Goal: Task Accomplishment & Management: Manage account settings

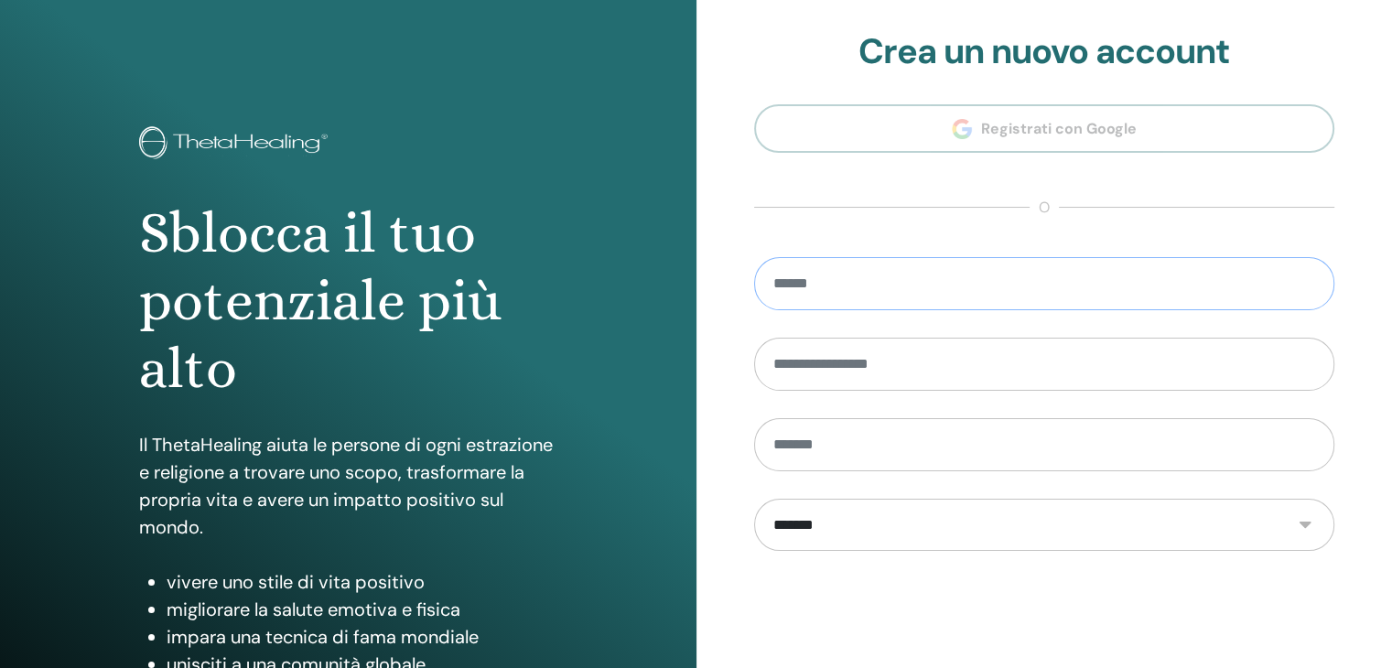
click at [1036, 272] on input "email" at bounding box center [1044, 283] width 581 height 53
click at [993, 133] on section "**********" at bounding box center [1044, 413] width 581 height 765
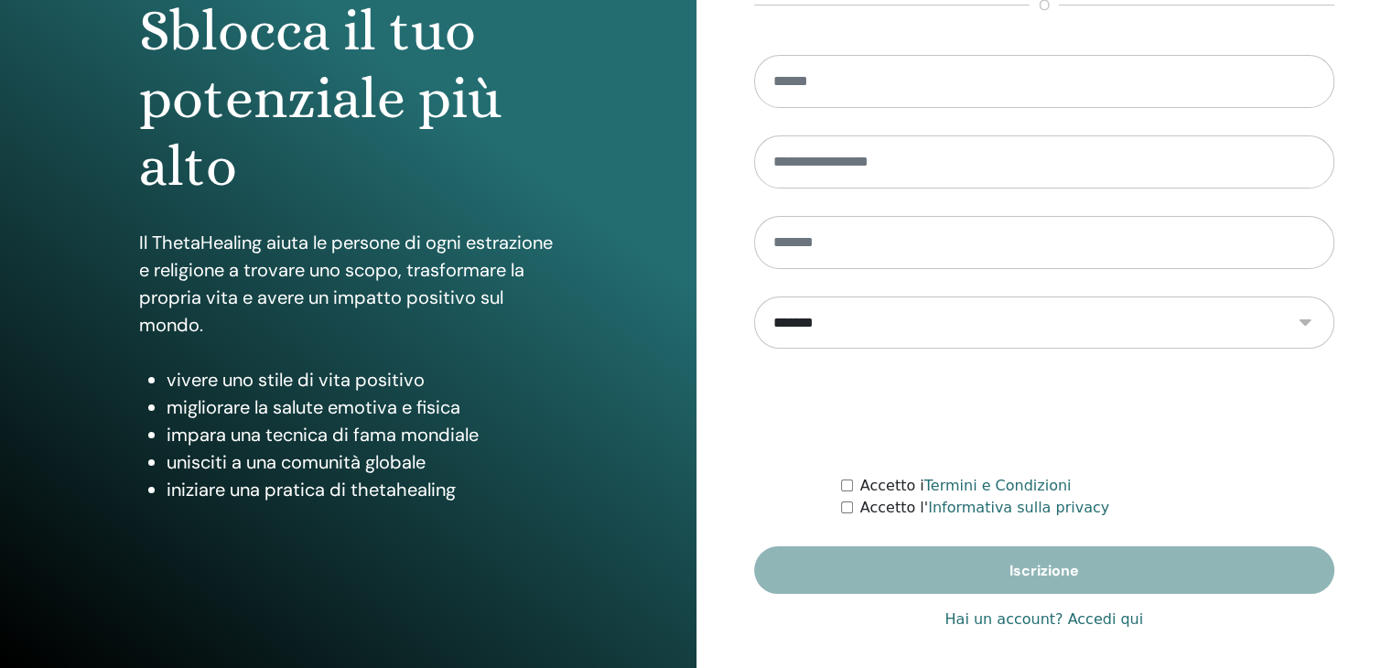
scroll to position [210, 0]
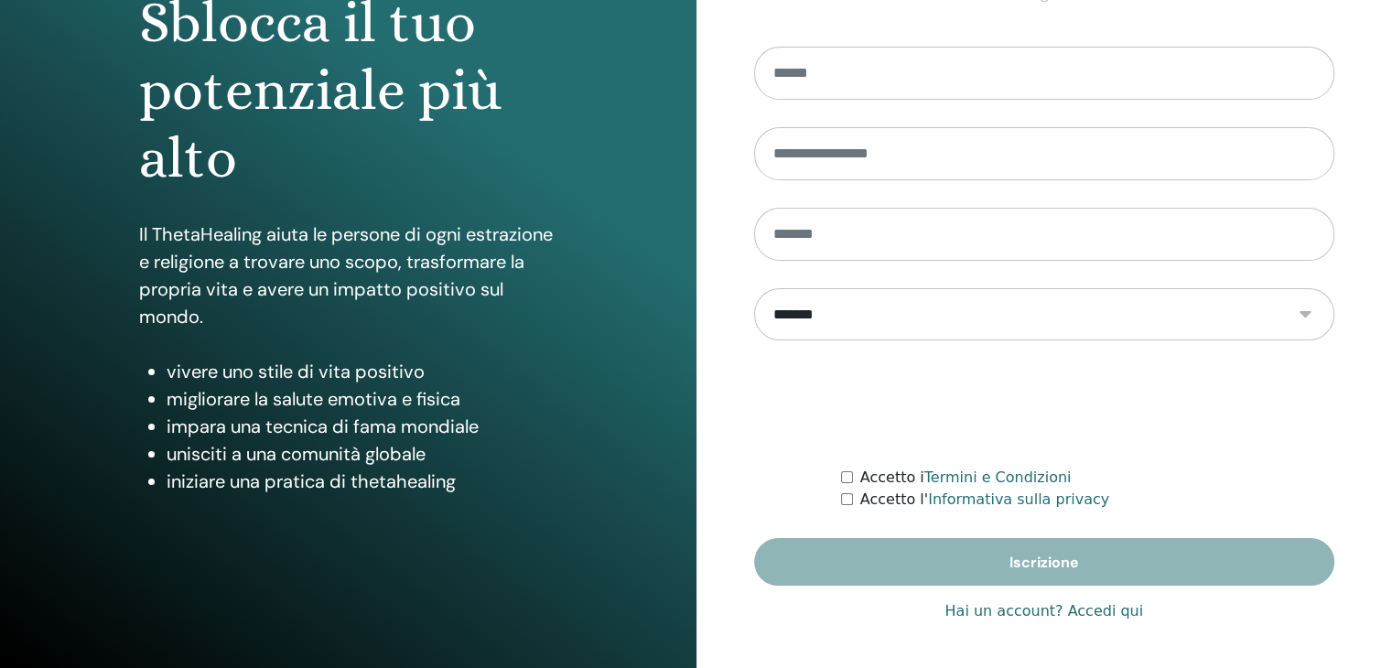
click at [1036, 614] on font "Hai un account? Accedi qui" at bounding box center [1043, 610] width 199 height 17
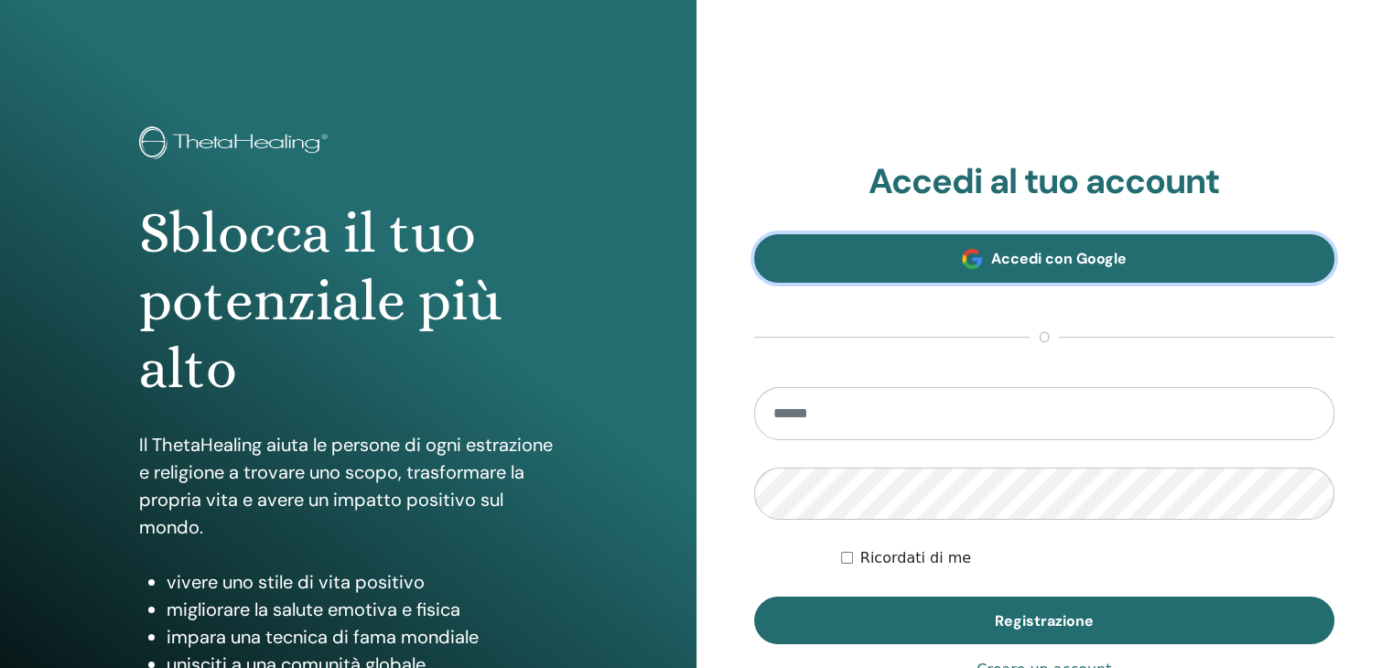
click at [1000, 262] on font "Accedi con Google" at bounding box center [1058, 258] width 135 height 19
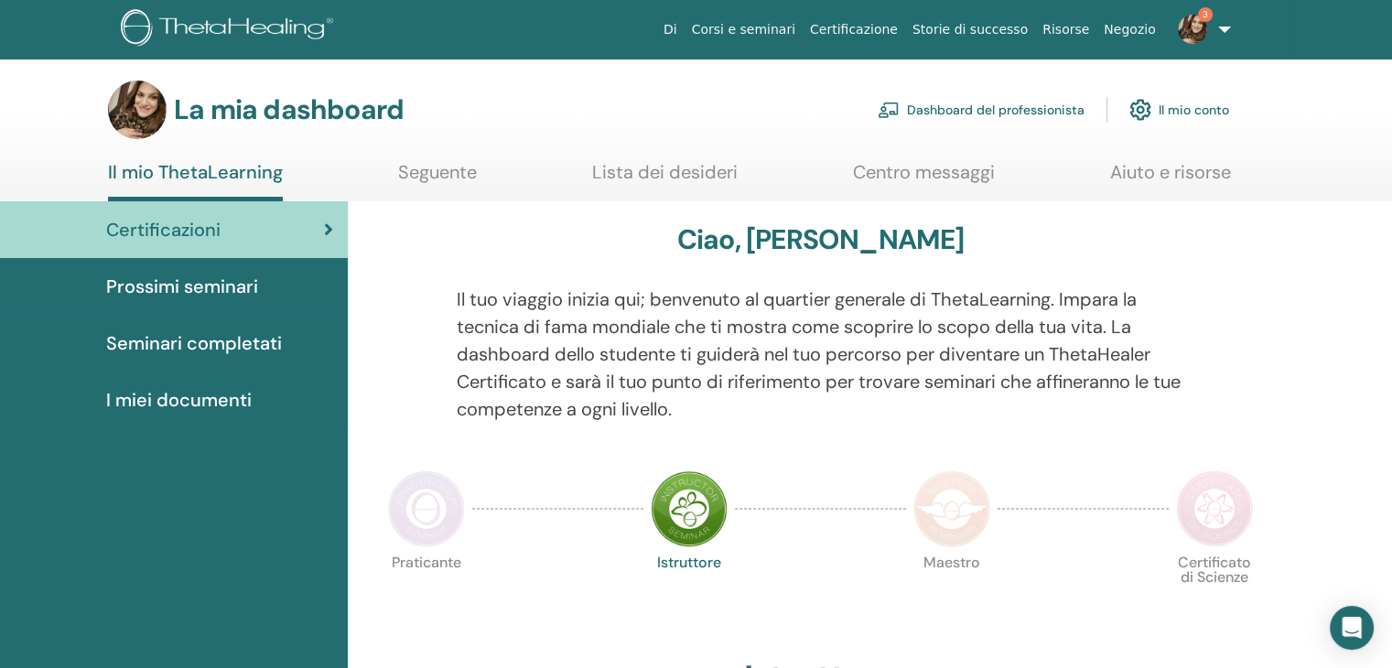
click at [1189, 39] on img at bounding box center [1192, 29] width 29 height 29
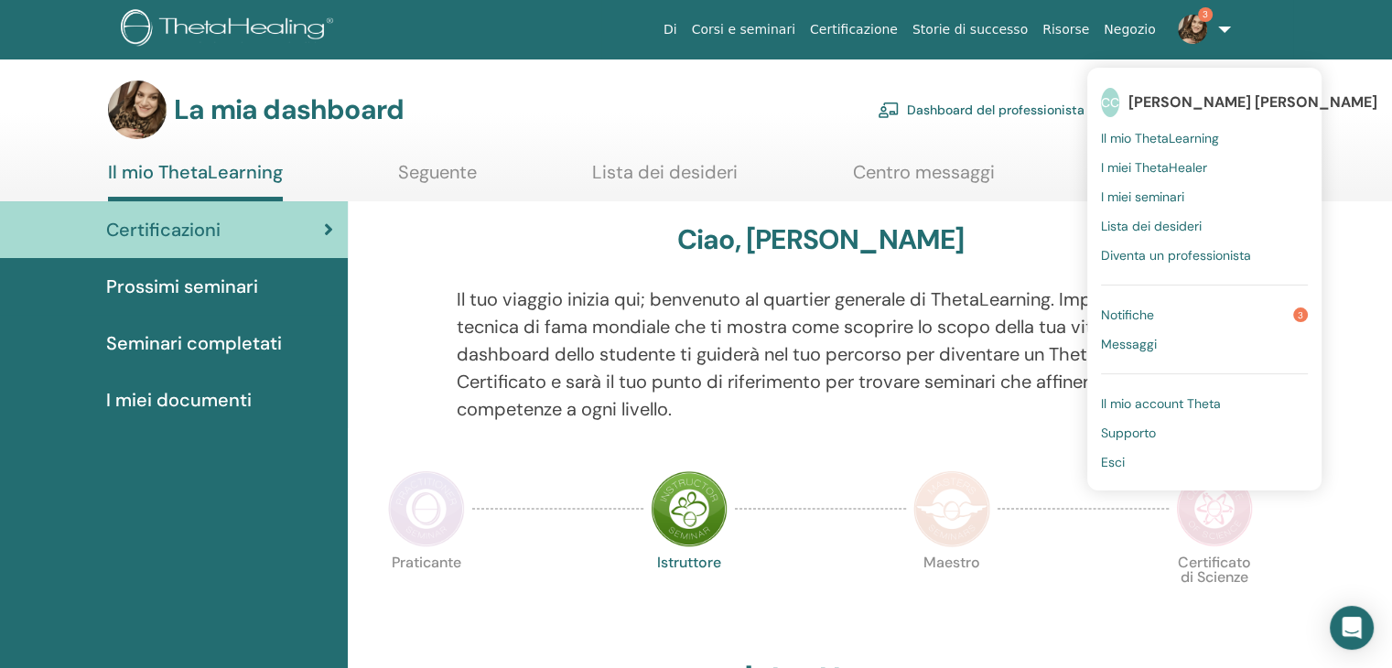
click at [1166, 310] on link "Notifiche 3" at bounding box center [1204, 314] width 207 height 29
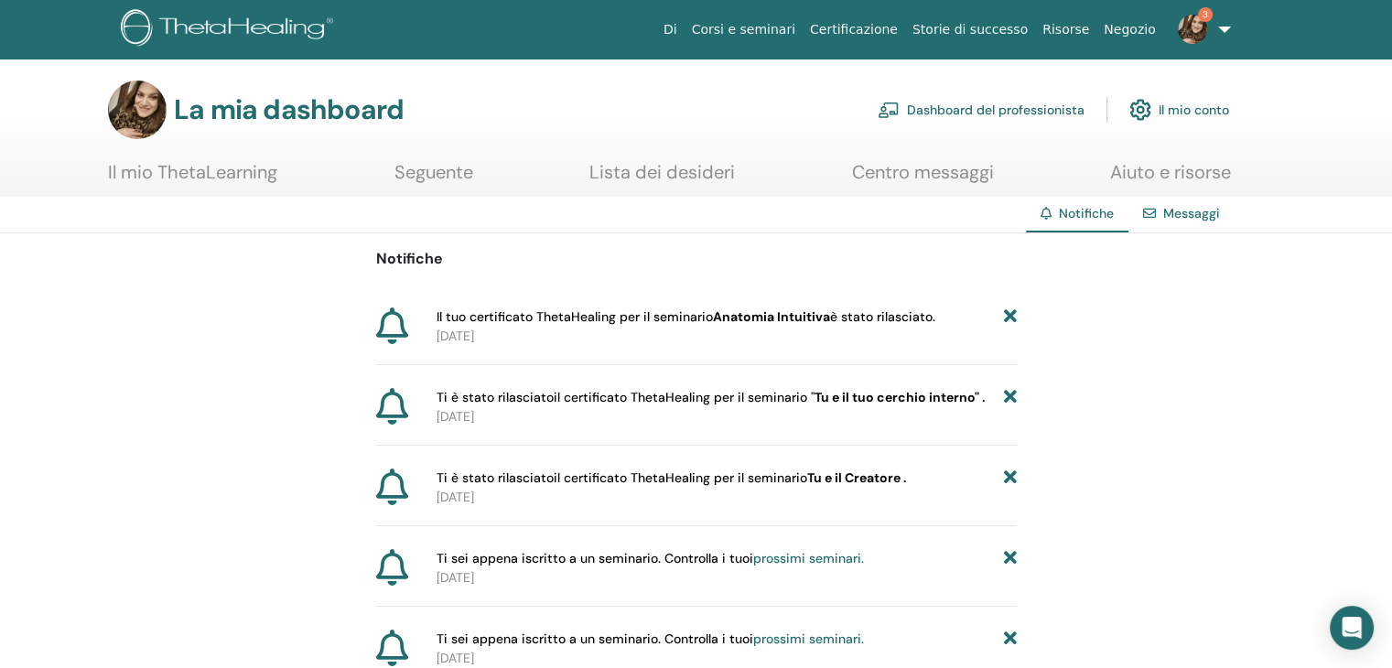
scroll to position [92, 0]
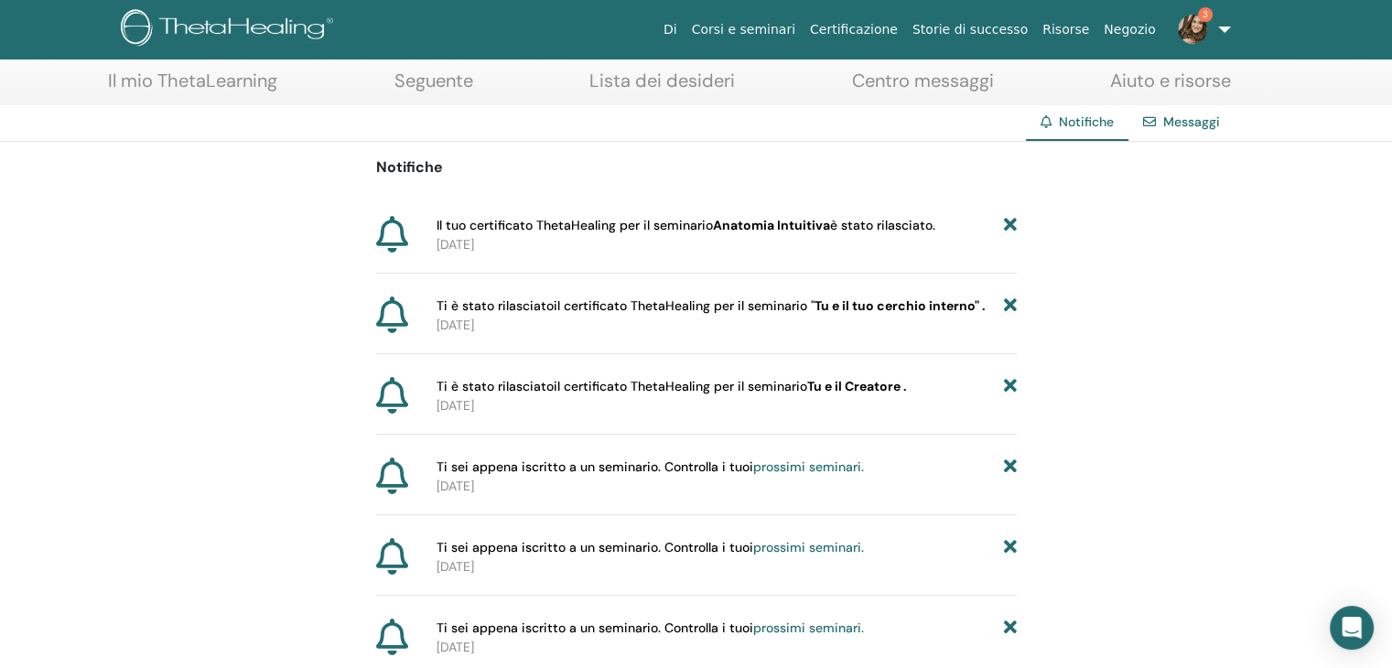
click at [474, 250] on font "[DATE]" at bounding box center [456, 244] width 38 height 16
click at [749, 228] on font "Anatomia Intuitiva" at bounding box center [771, 225] width 117 height 16
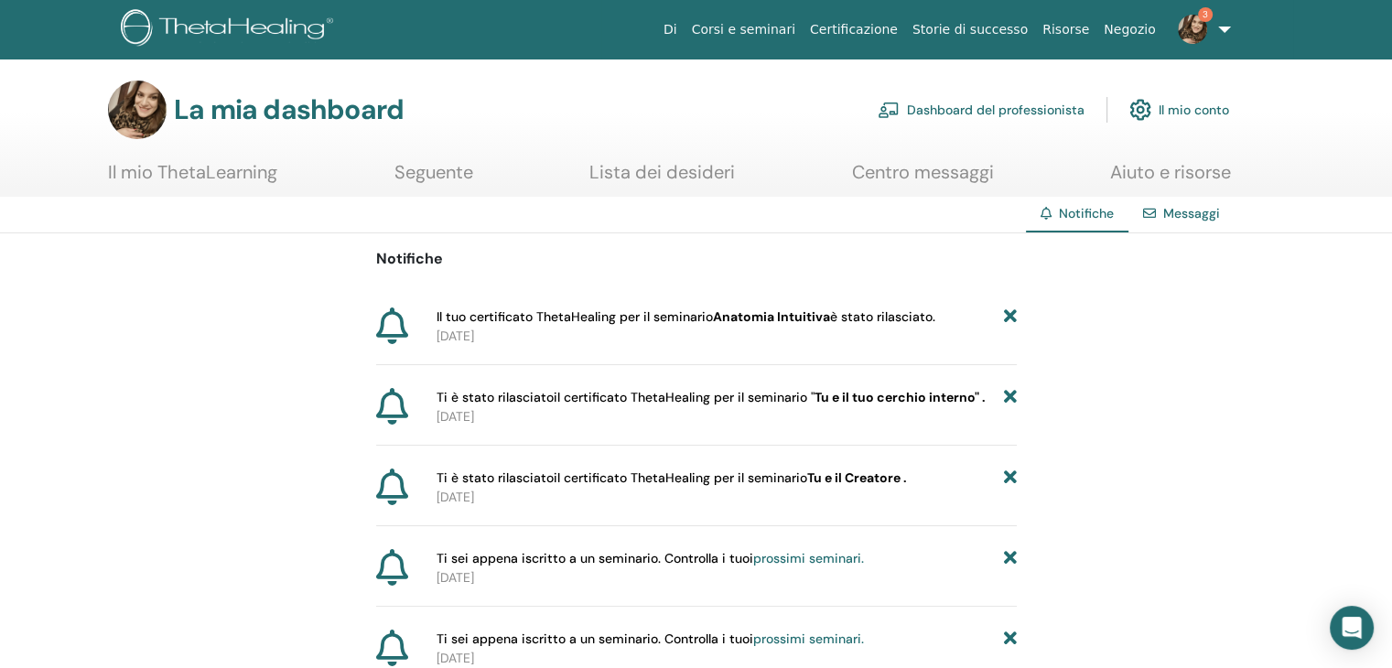
scroll to position [0, 0]
click at [425, 176] on font "Seguente" at bounding box center [433, 172] width 79 height 24
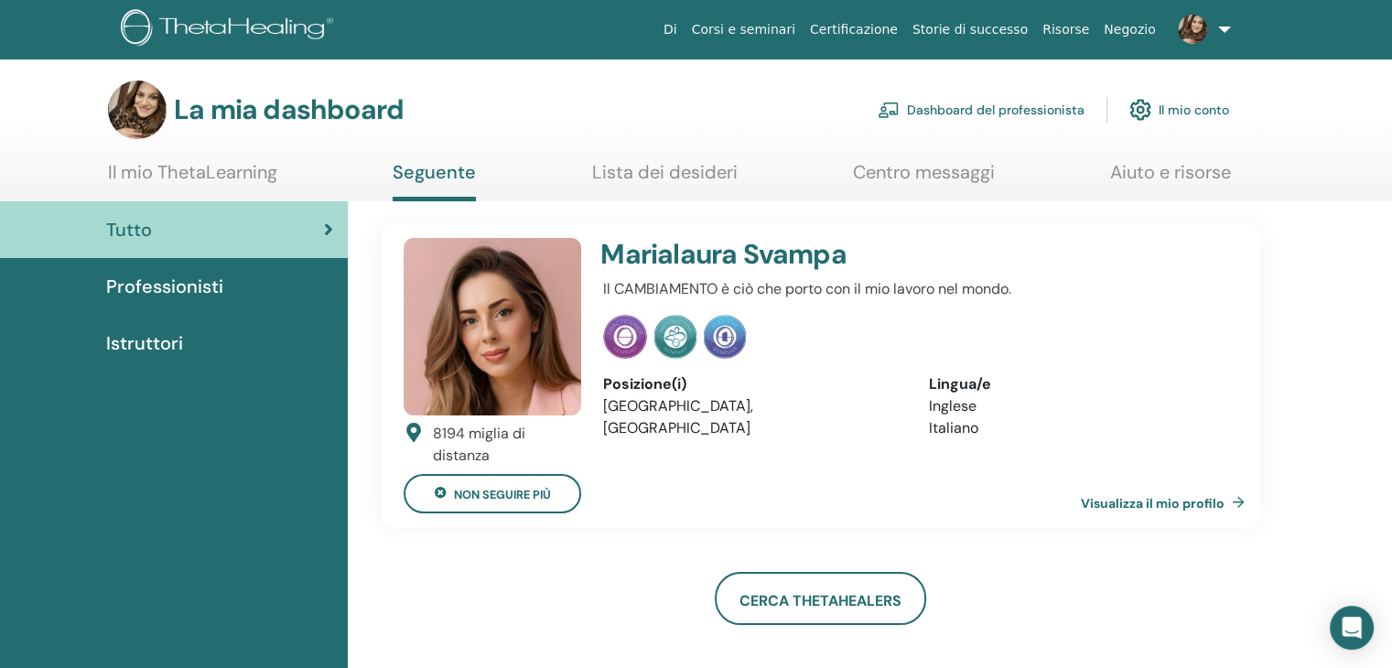
click at [1010, 107] on font "Dashboard del professionista" at bounding box center [996, 110] width 178 height 16
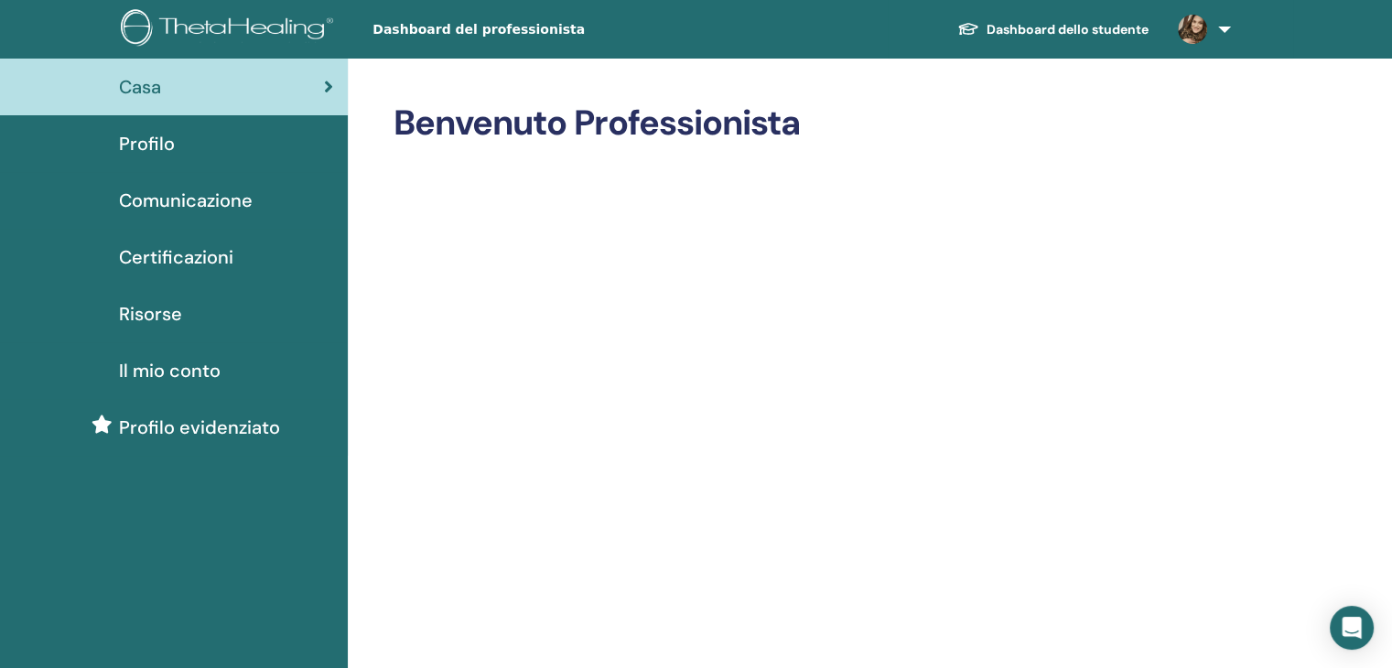
click at [228, 238] on link "Certificazioni" at bounding box center [174, 257] width 348 height 57
click at [222, 255] on font "Certificazioni" at bounding box center [176, 257] width 114 height 24
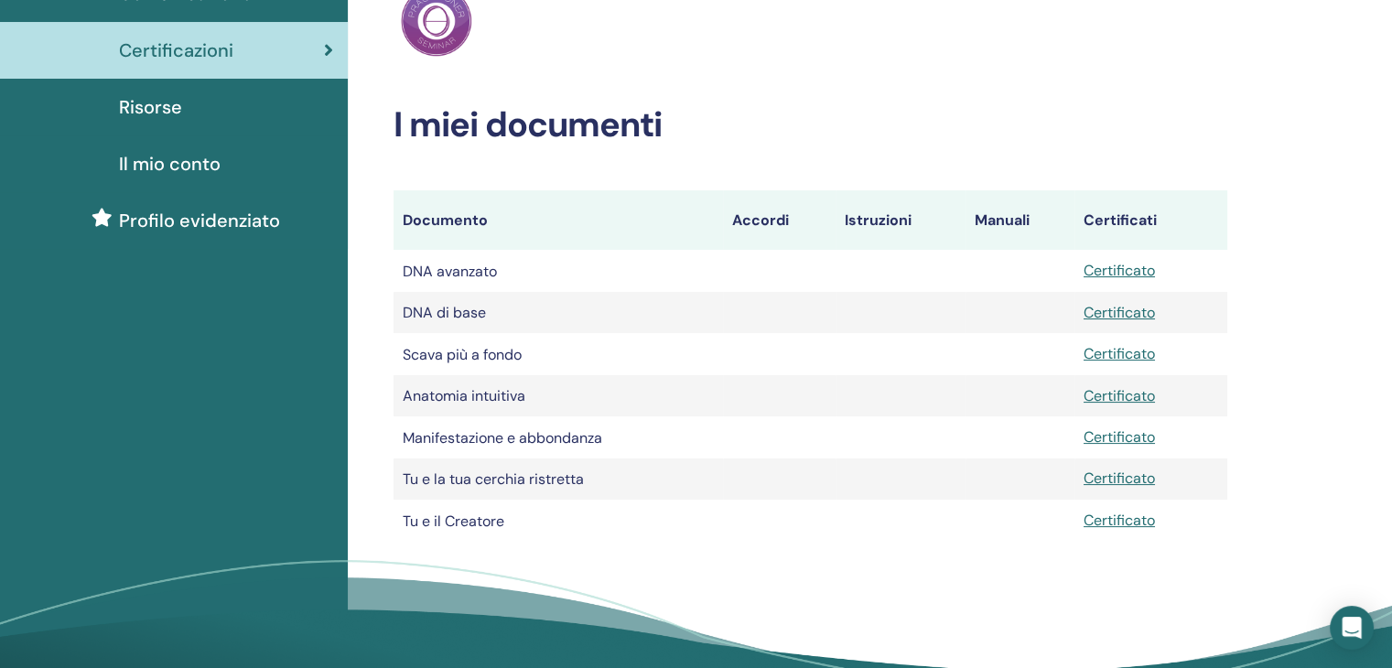
scroll to position [275, 0]
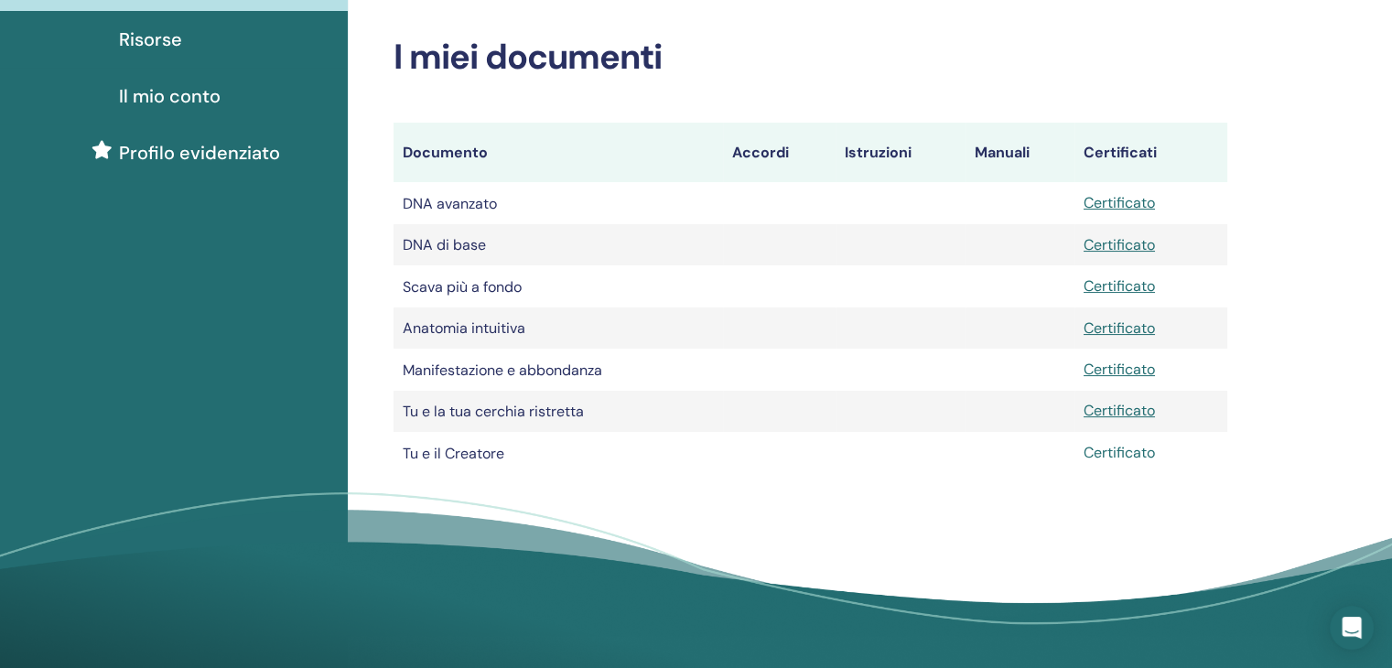
click at [1127, 461] on font "Certificato" at bounding box center [1119, 452] width 71 height 19
click at [1097, 338] on font "Certificato" at bounding box center [1119, 327] width 71 height 19
click at [1130, 415] on font "Certificato" at bounding box center [1119, 410] width 71 height 19
click at [1131, 462] on font "Certificato" at bounding box center [1119, 452] width 71 height 19
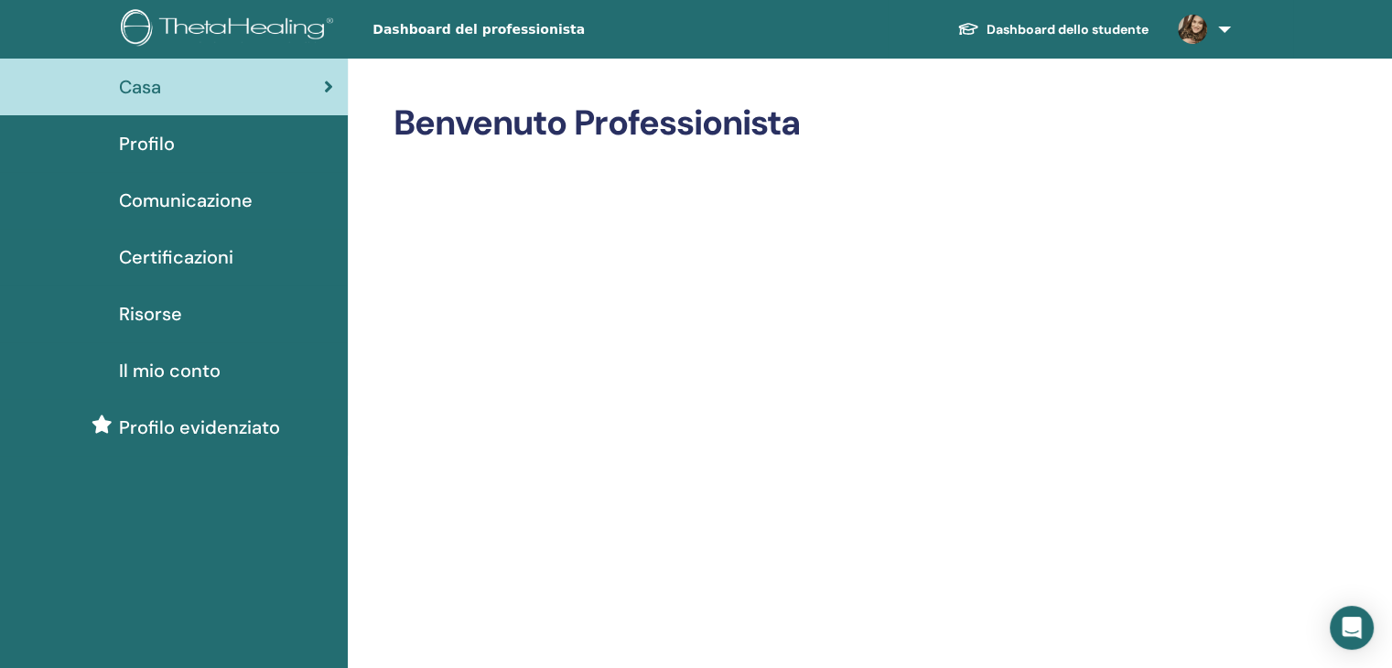
click at [150, 253] on font "Certificazioni" at bounding box center [176, 257] width 114 height 24
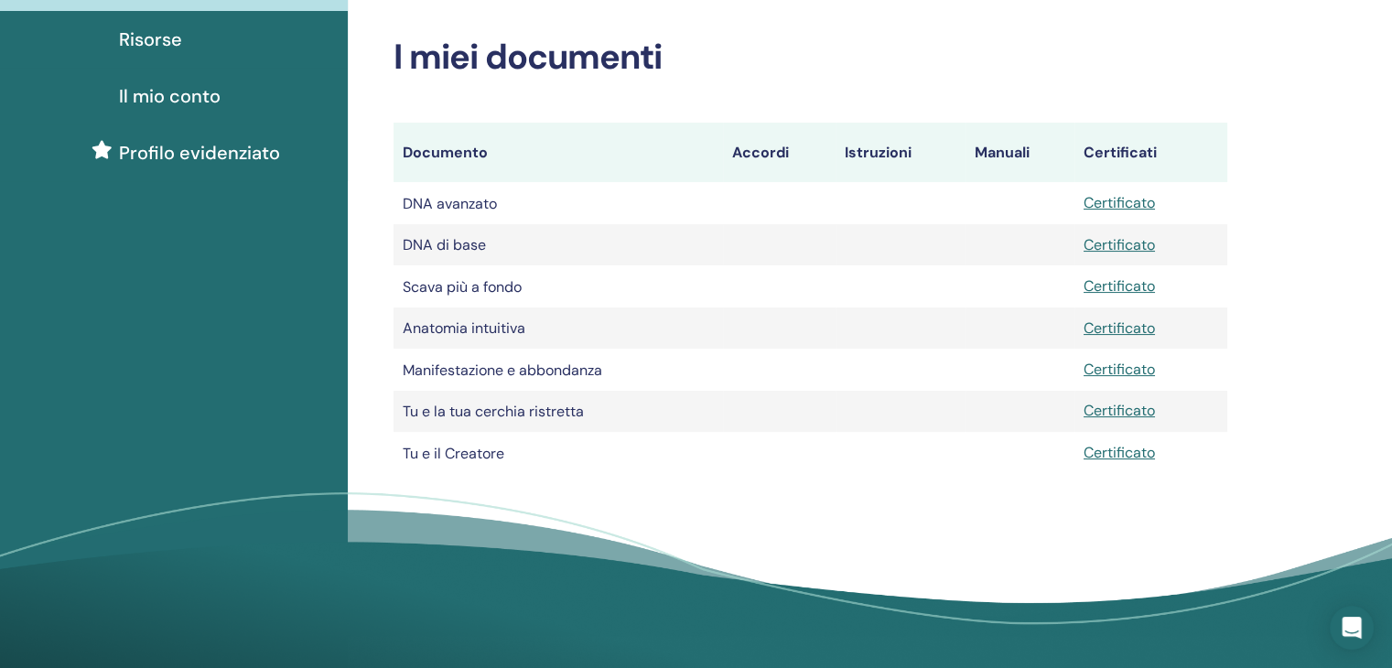
scroll to position [458, 0]
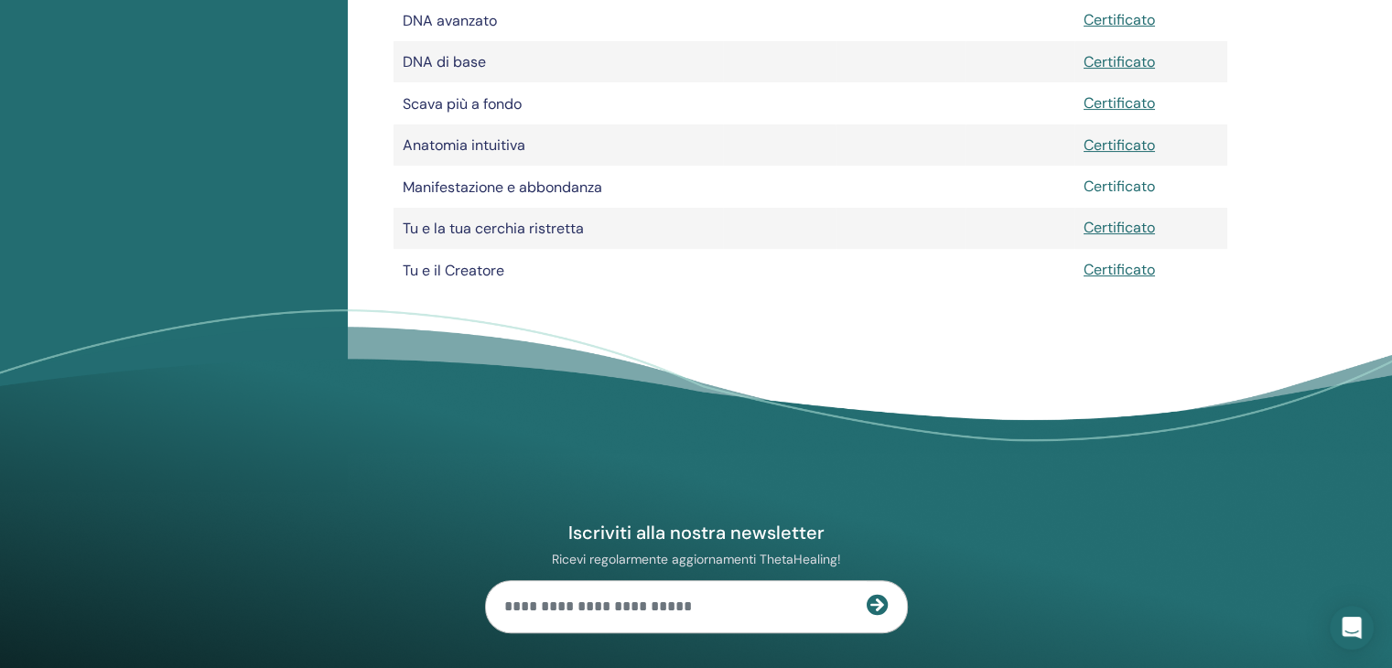
click at [1127, 190] on font "Certificato" at bounding box center [1119, 186] width 71 height 19
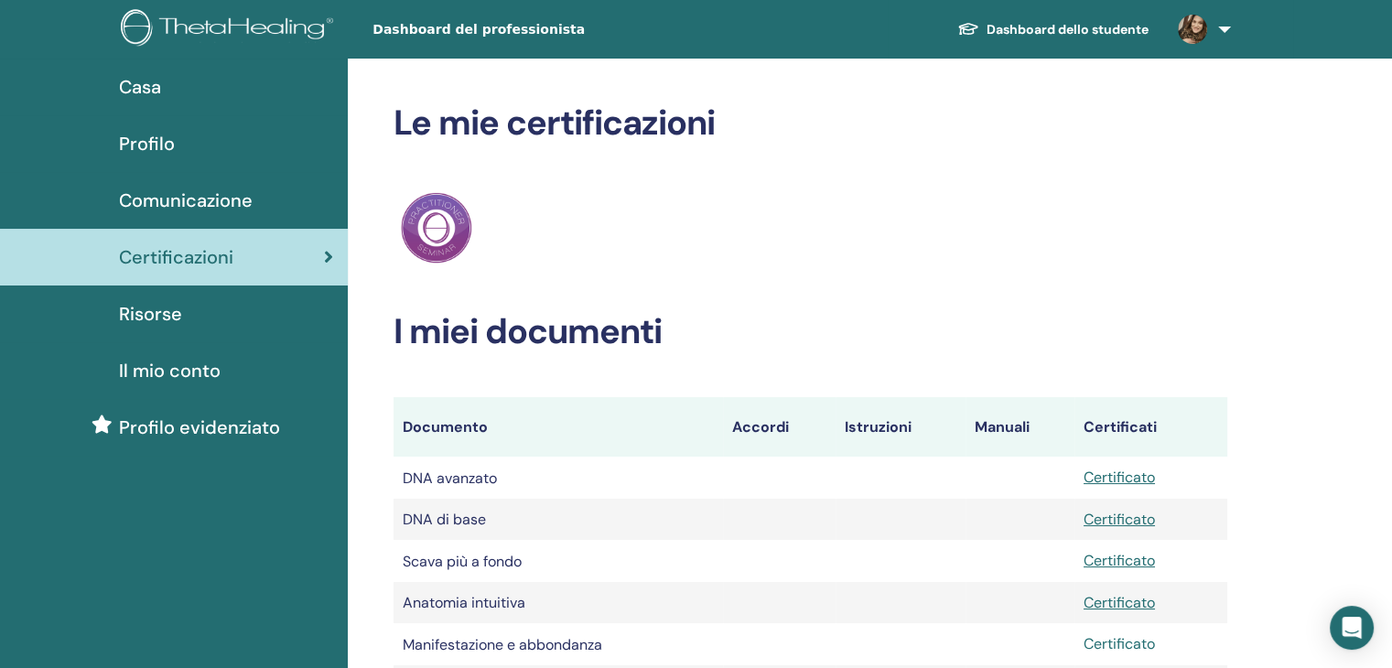
scroll to position [0, 0]
click at [1202, 29] on img at bounding box center [1192, 29] width 29 height 29
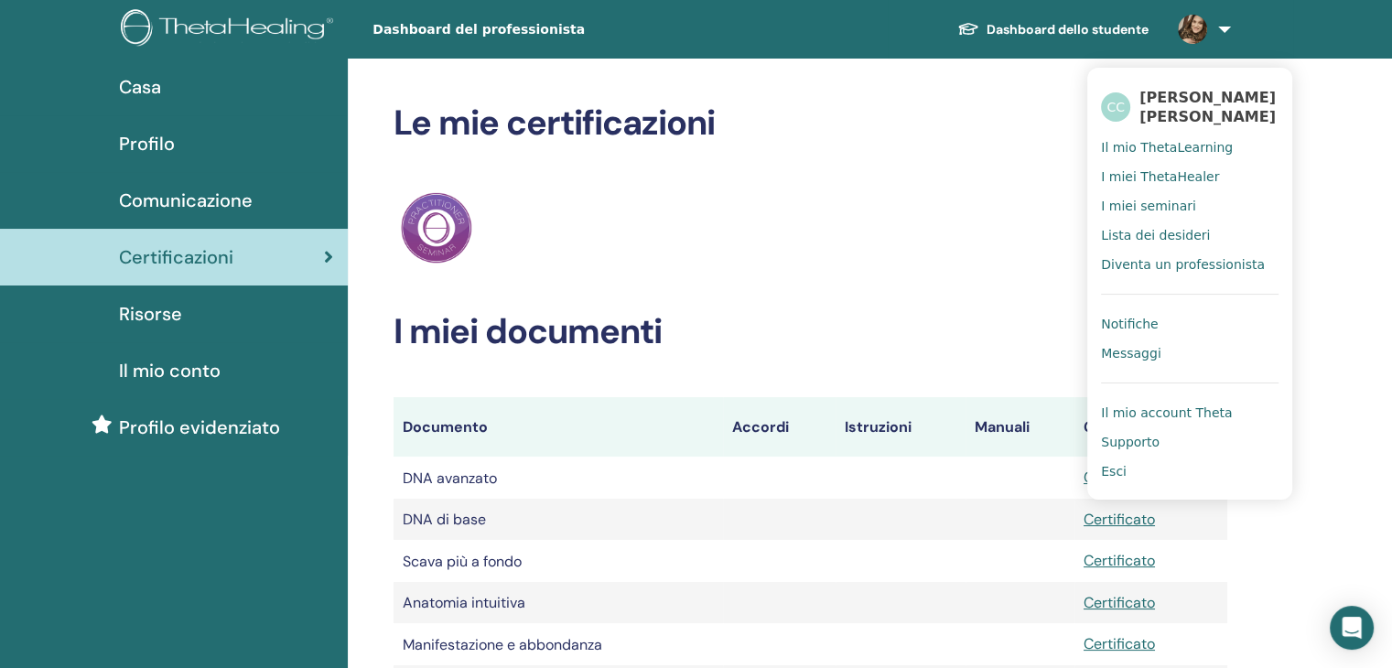
click at [1171, 155] on font "Il mio ThetaLearning" at bounding box center [1167, 147] width 132 height 15
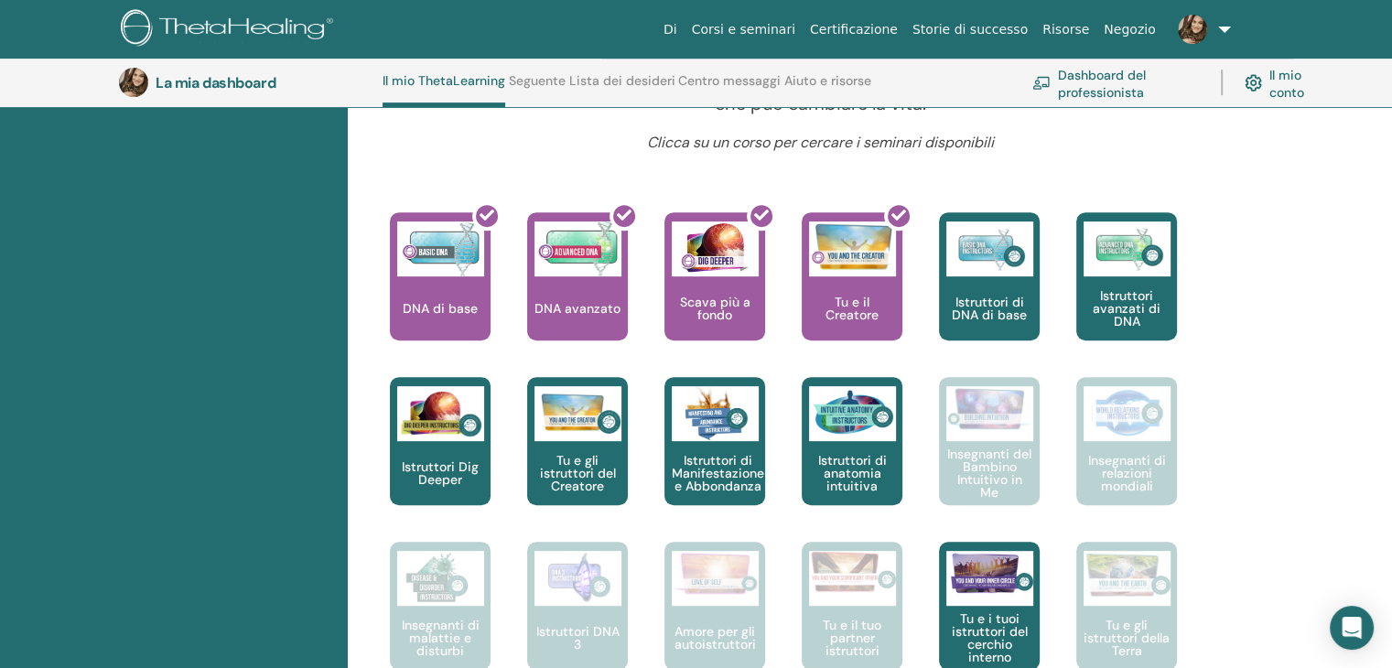
scroll to position [688, 0]
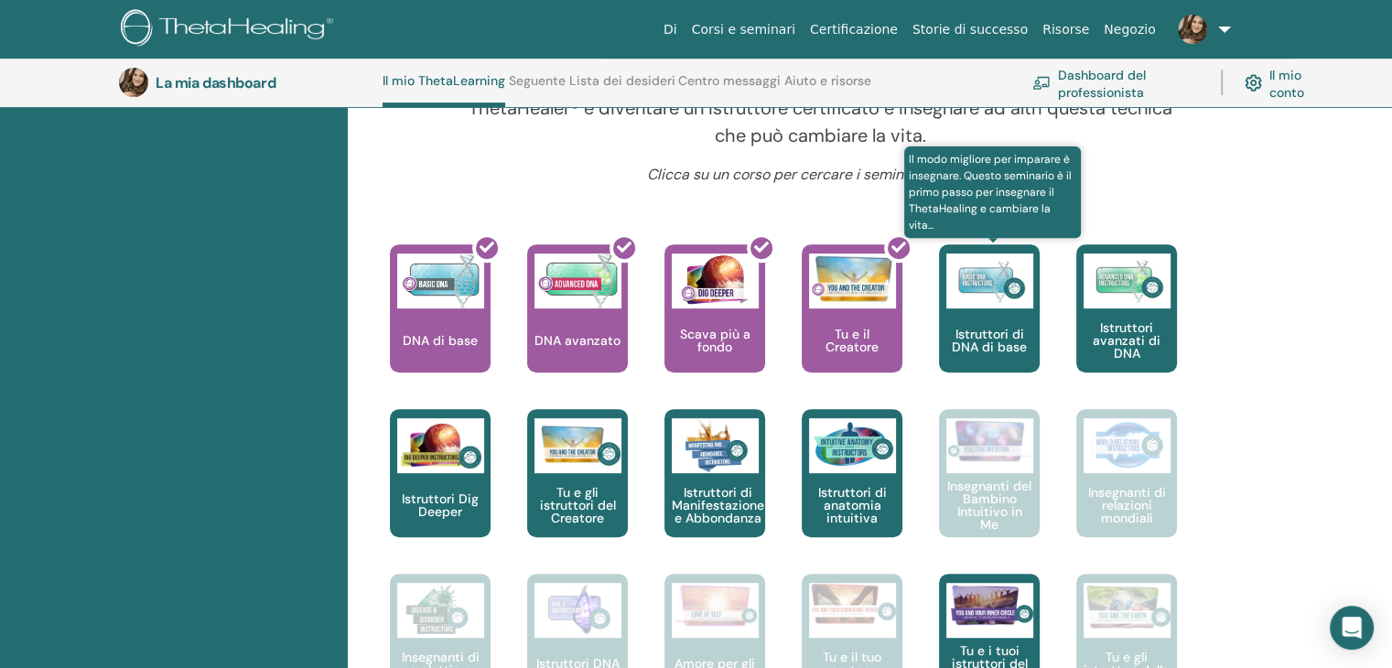
click at [967, 310] on div "Istruttori di DNA di base" at bounding box center [989, 308] width 101 height 128
